Goal: Complete application form: Complete application form

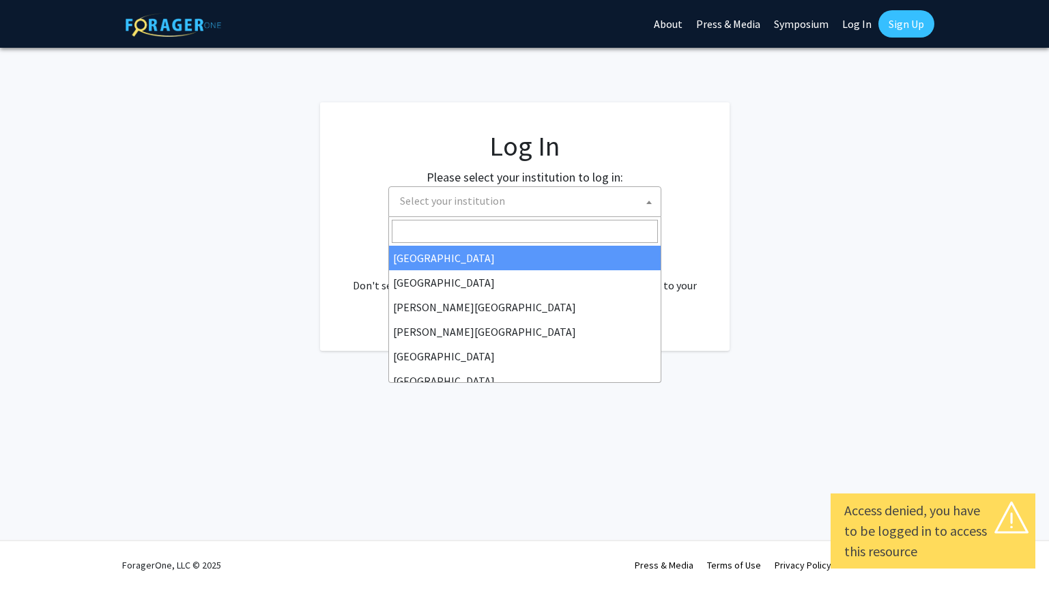
click at [493, 211] on span "Select your institution" at bounding box center [527, 201] width 266 height 28
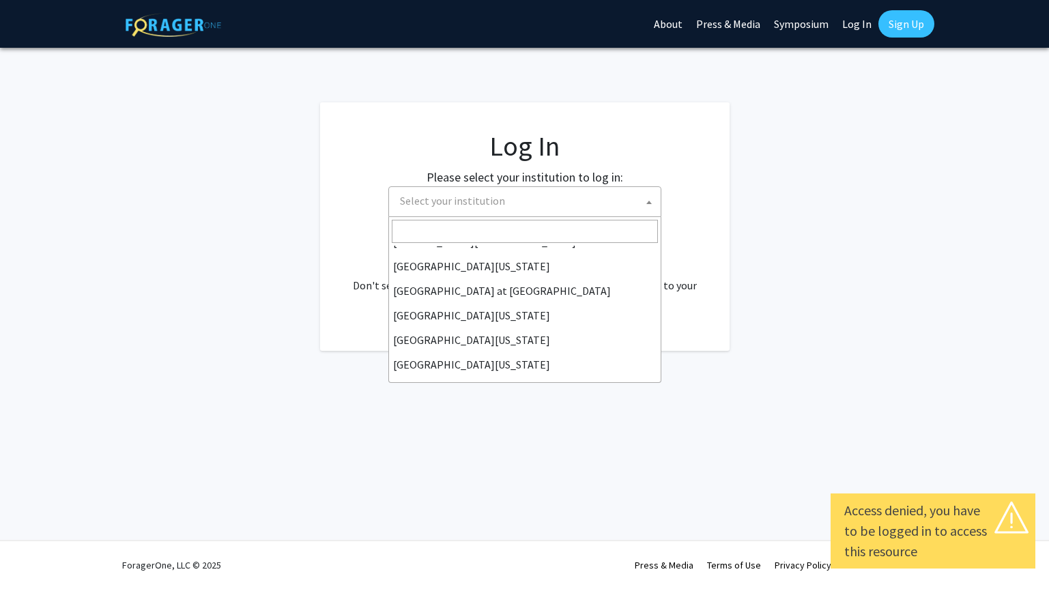
scroll to position [478, 0]
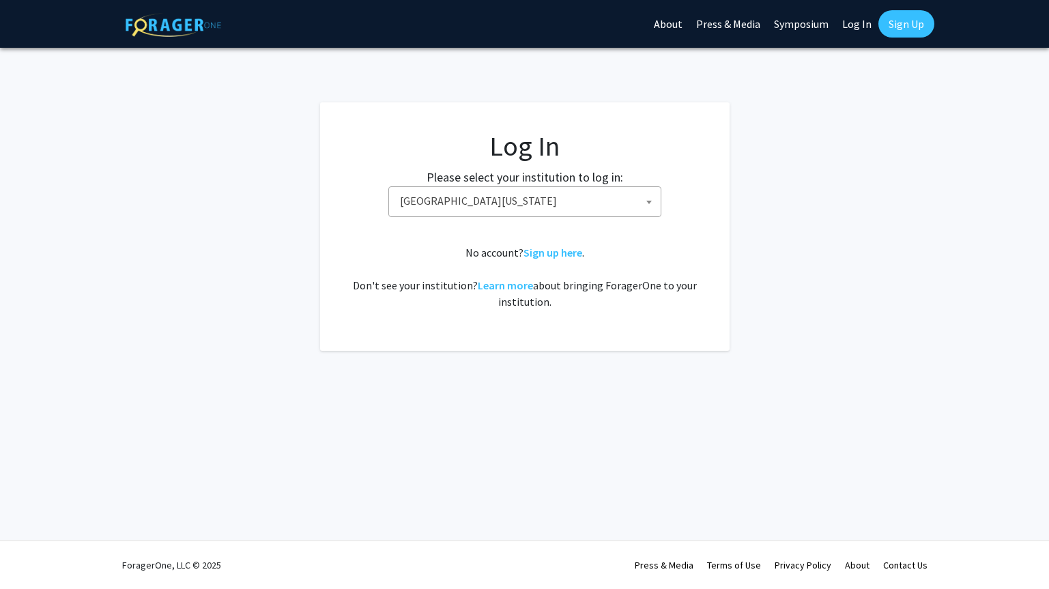
select select "33"
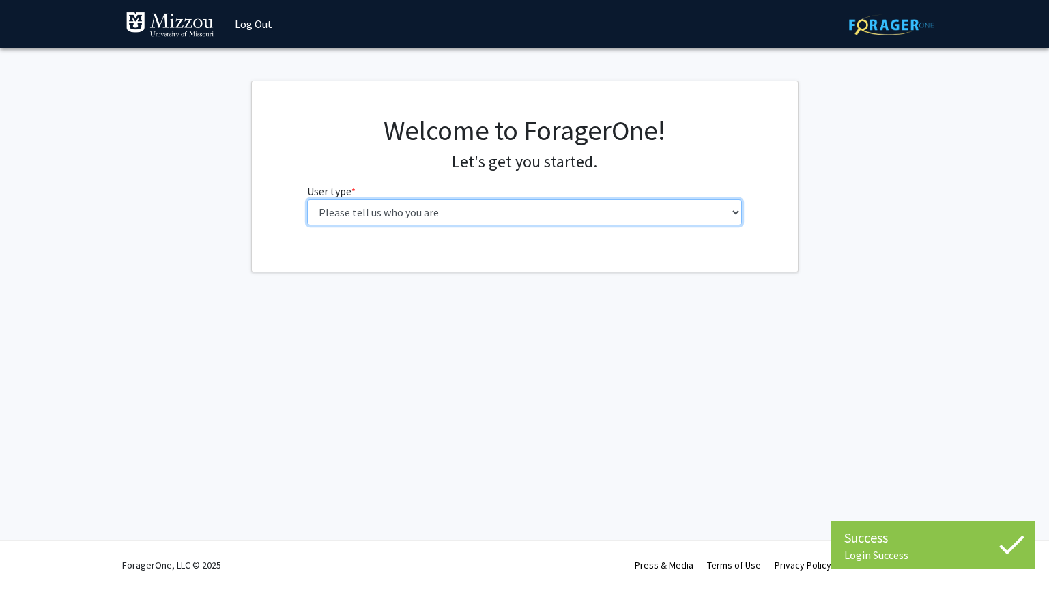
click at [307, 199] on select "Please tell us who you are Undergraduate Student Master's Student Doctoral Cand…" at bounding box center [524, 212] width 435 height 26
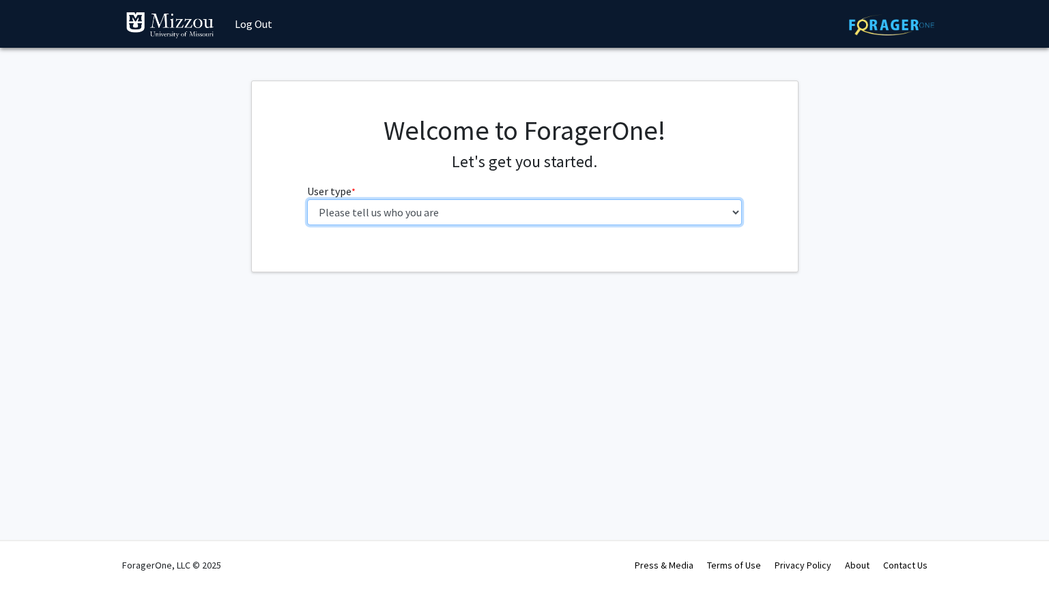
select select "5: faculty"
click option "Faculty" at bounding box center [0, 0] width 0 height 0
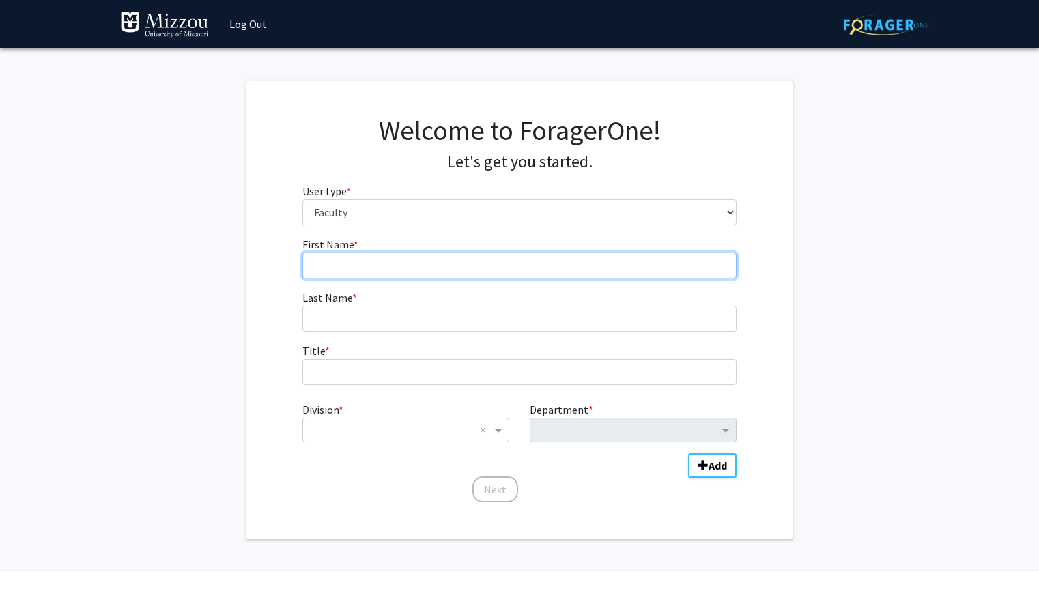
click at [437, 274] on input "First Name * required" at bounding box center [519, 265] width 435 height 26
type input "[PERSON_NAME]"
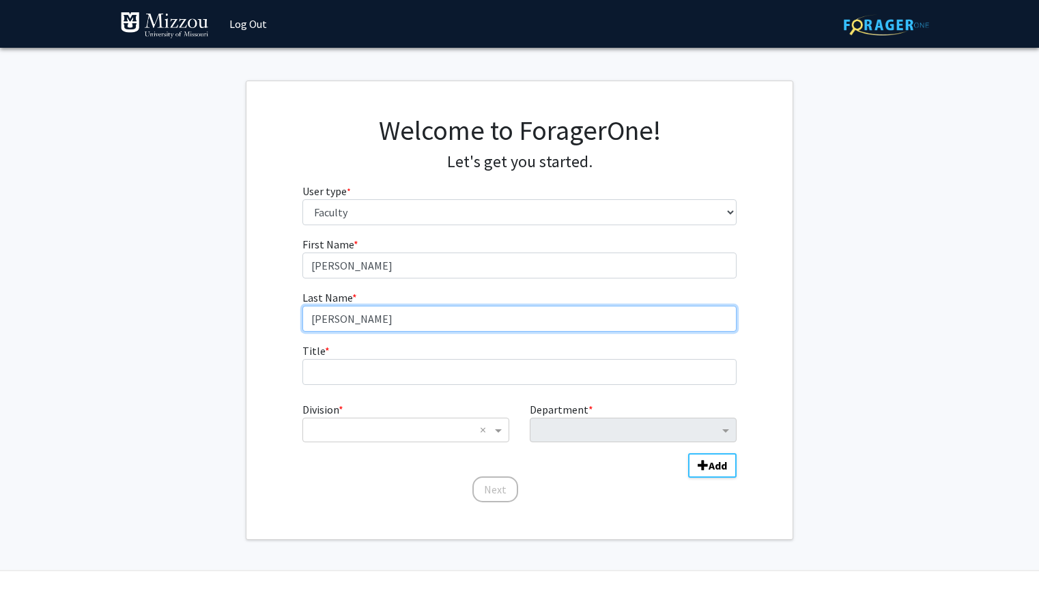
type input "[PERSON_NAME]"
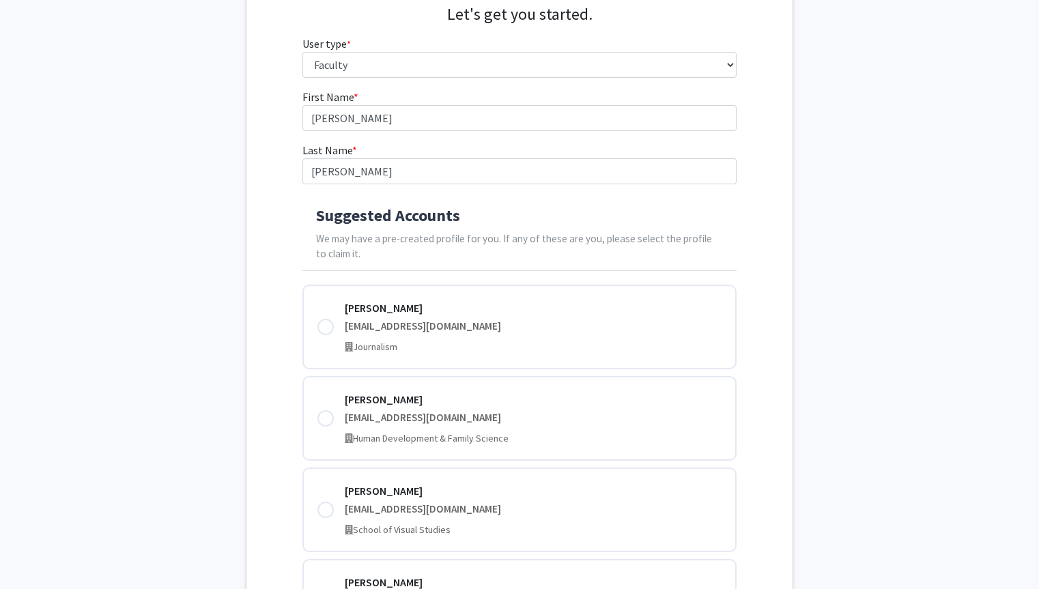
scroll to position [153, 0]
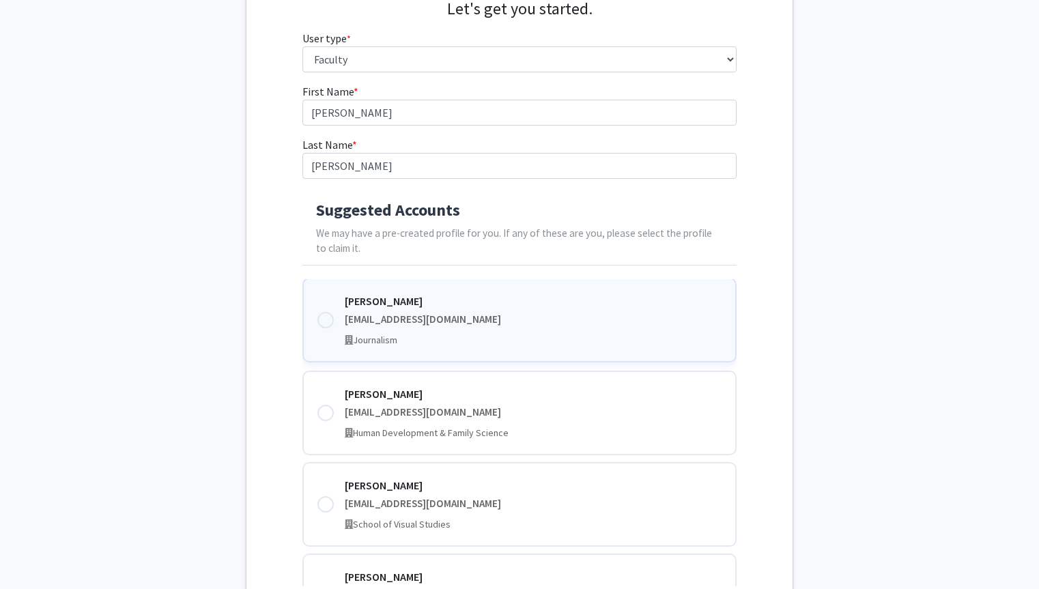
click at [466, 311] on div "[PERSON_NAME] [EMAIL_ADDRESS][DOMAIN_NAME] Journalism" at bounding box center [533, 320] width 377 height 55
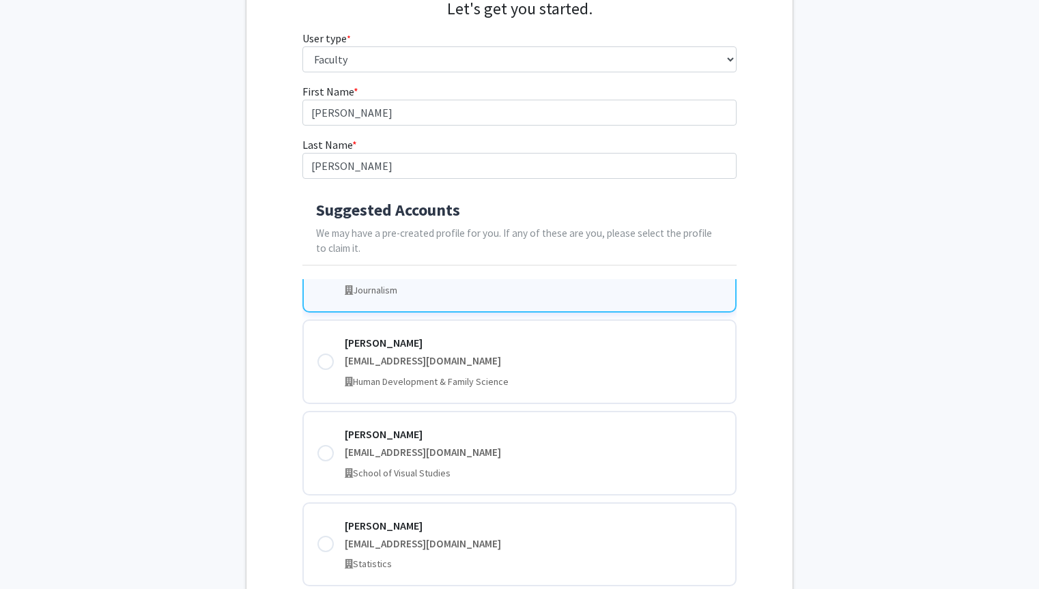
scroll to position [365, 0]
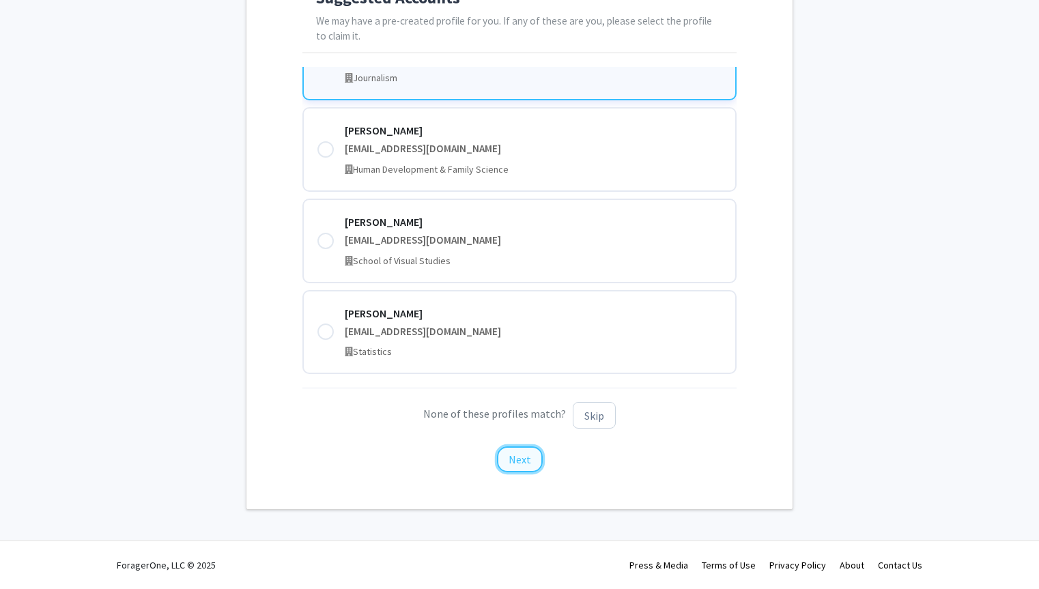
click at [525, 452] on button "Next" at bounding box center [520, 459] width 46 height 26
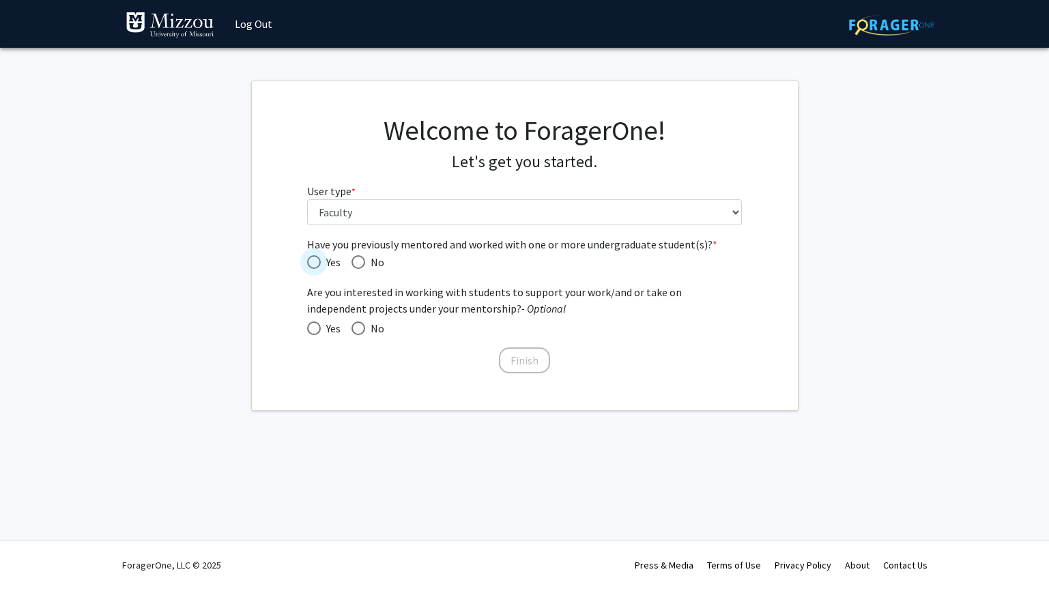
click at [313, 255] on span "Have you previously mentored and worked with one or more undergraduate student(…" at bounding box center [314, 262] width 14 height 14
click at [313, 255] on input "Yes" at bounding box center [314, 262] width 14 height 14
radio input "true"
click at [316, 325] on span at bounding box center [314, 328] width 14 height 14
click at [316, 325] on input "Yes" at bounding box center [314, 328] width 14 height 14
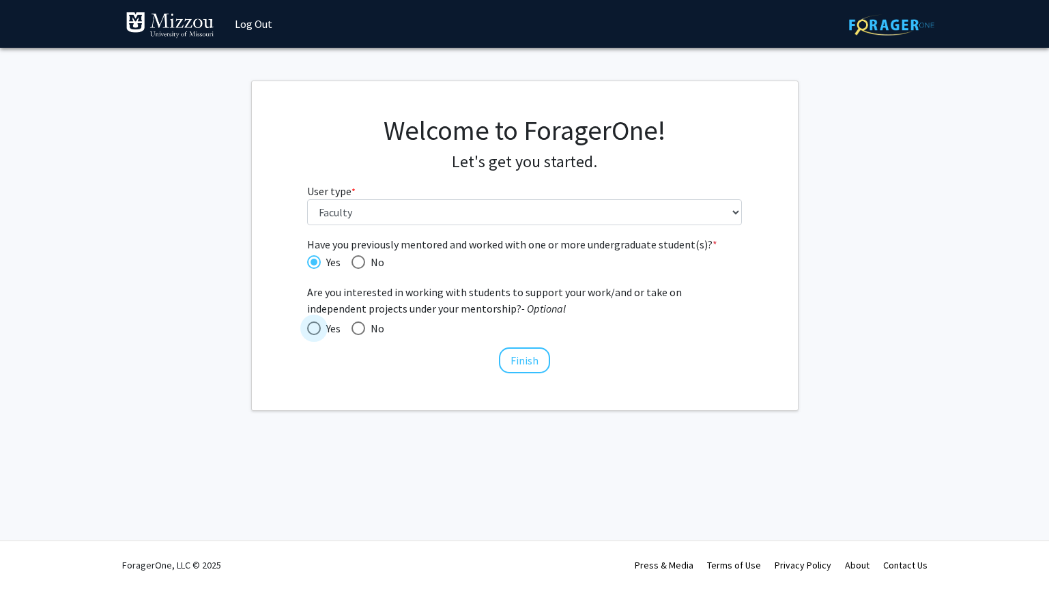
radio input "true"
click at [538, 367] on button "Finish" at bounding box center [524, 360] width 51 height 26
